Goal: Understand process/instructions

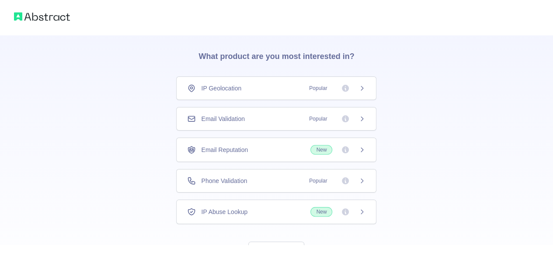
scroll to position [24, 0]
click at [310, 94] on div "IP Geolocation Popular" at bounding box center [276, 89] width 200 height 24
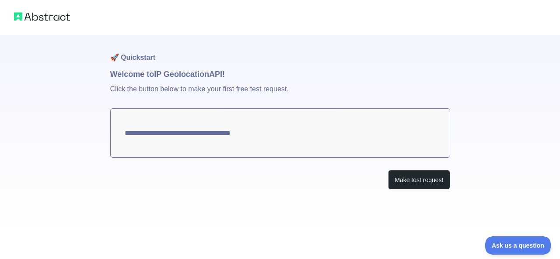
type textarea "**********"
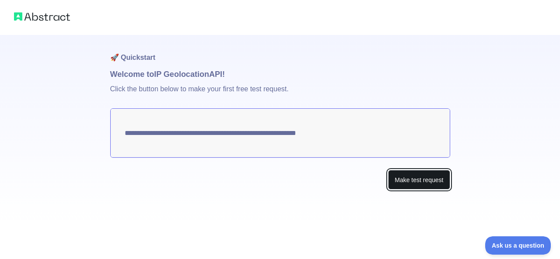
click at [413, 181] on button "Make test request" at bounding box center [419, 180] width 62 height 20
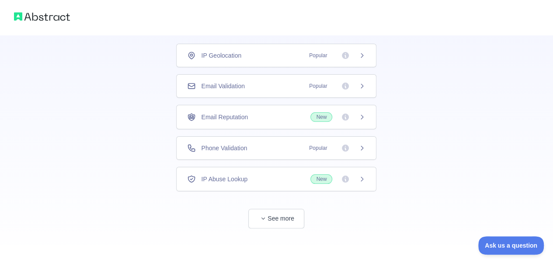
scroll to position [59, 0]
click at [268, 225] on div "👋 Welcome! Please answer the following questions to improve your experience. Wh…" at bounding box center [276, 119] width 247 height 286
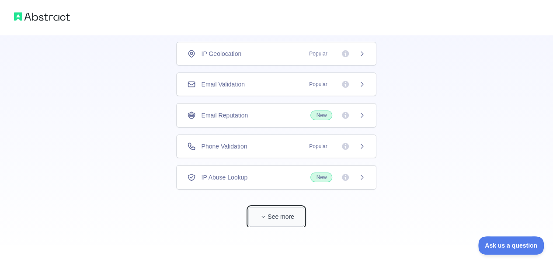
click at [268, 218] on button "See more" at bounding box center [276, 217] width 56 height 20
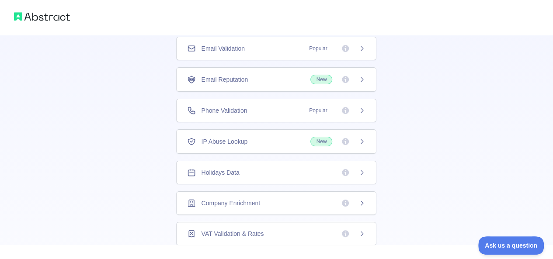
scroll to position [0, 0]
